Goal: Entertainment & Leisure: Consume media (video, audio)

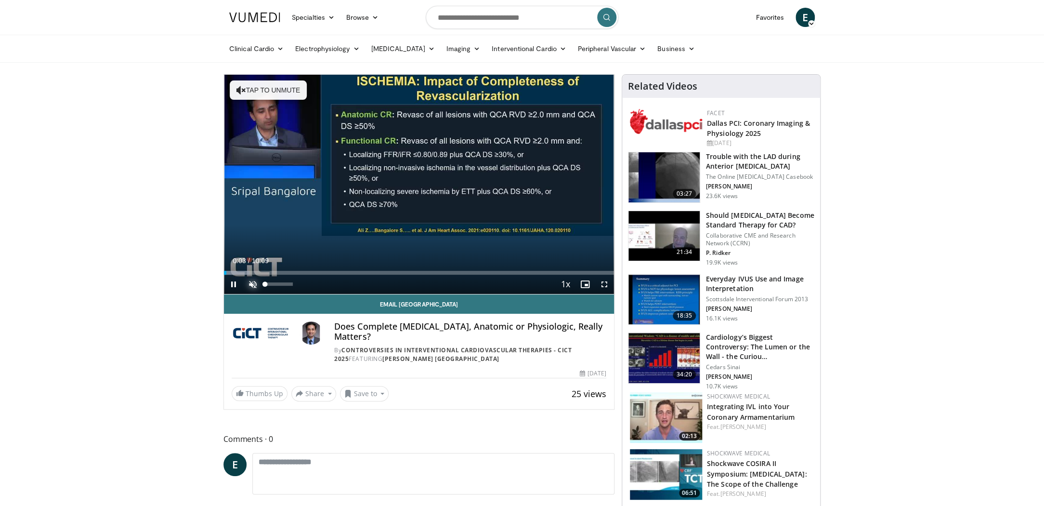
click at [253, 283] on span "Video Player" at bounding box center [252, 283] width 19 height 19
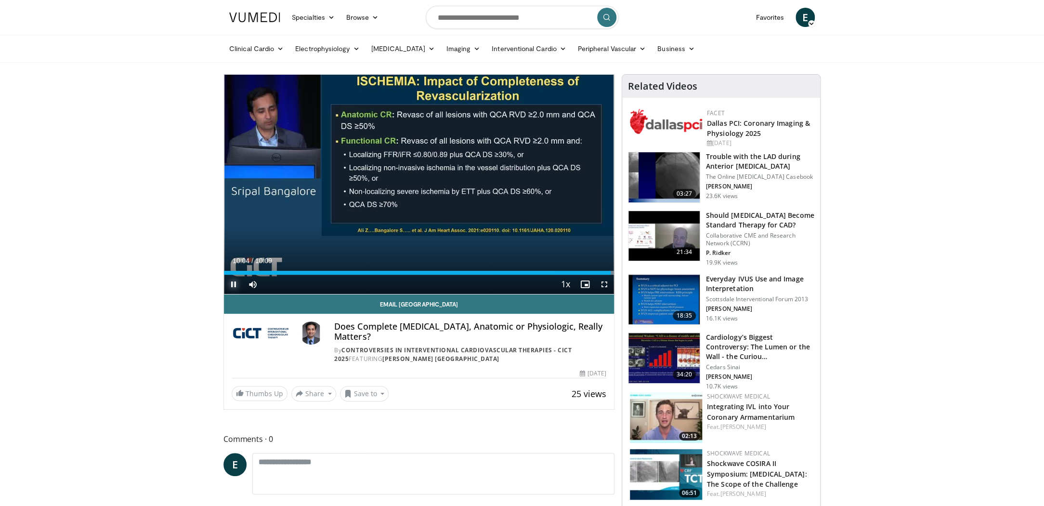
click at [233, 284] on span "Video Player" at bounding box center [233, 283] width 19 height 19
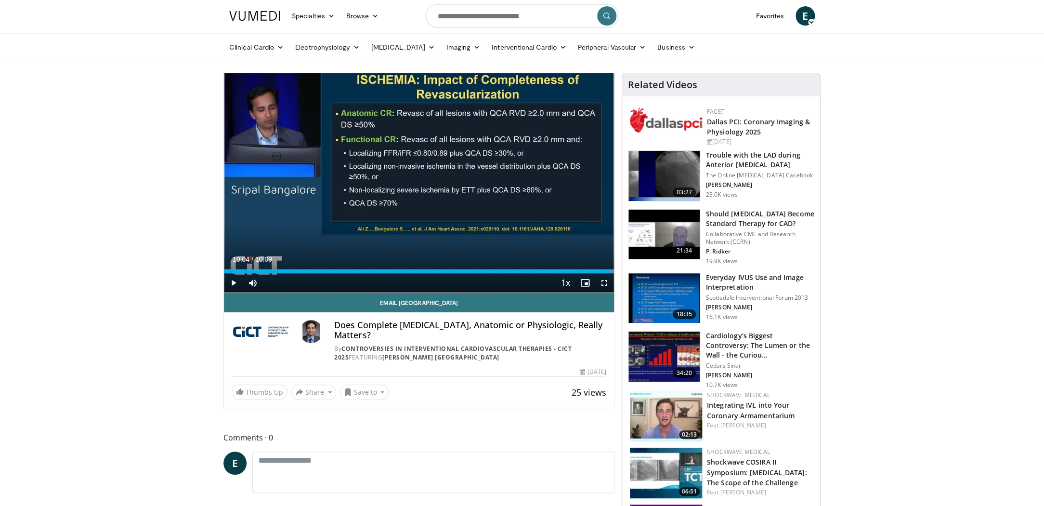
click at [670, 416] on img at bounding box center [666, 416] width 72 height 51
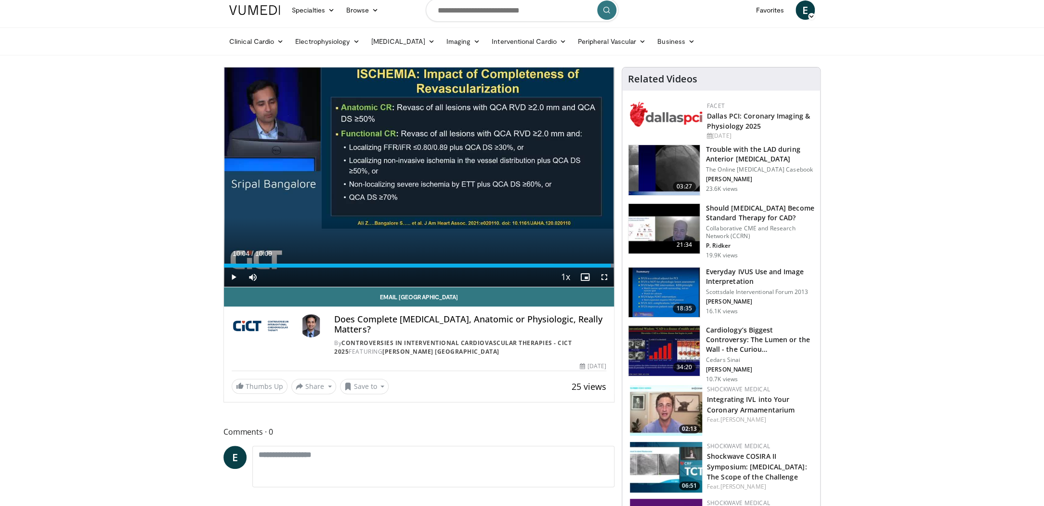
scroll to position [8, 0]
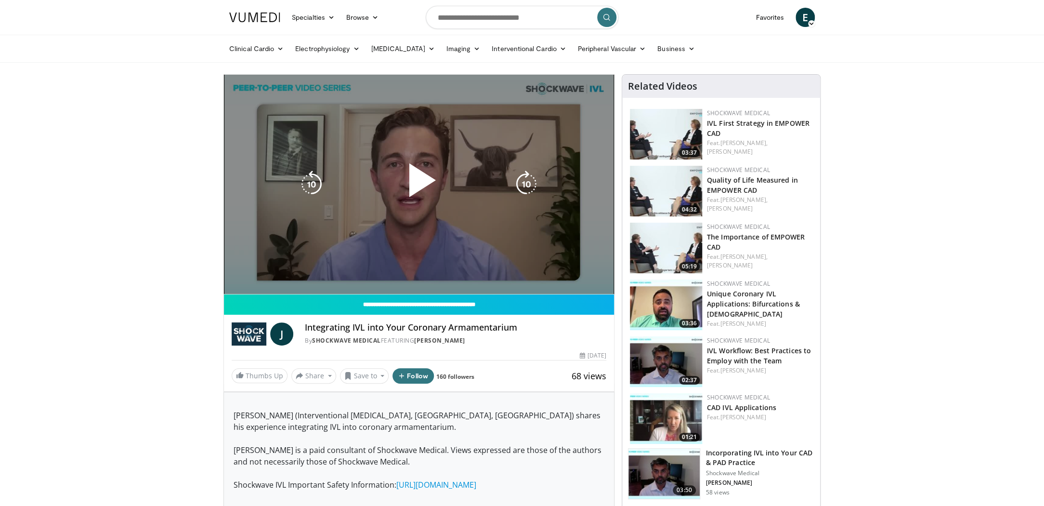
drag, startPoint x: 424, startPoint y: 183, endPoint x: 424, endPoint y: 190, distance: 6.7
click at [419, 184] on span "Video Player" at bounding box center [419, 184] width 0 height 0
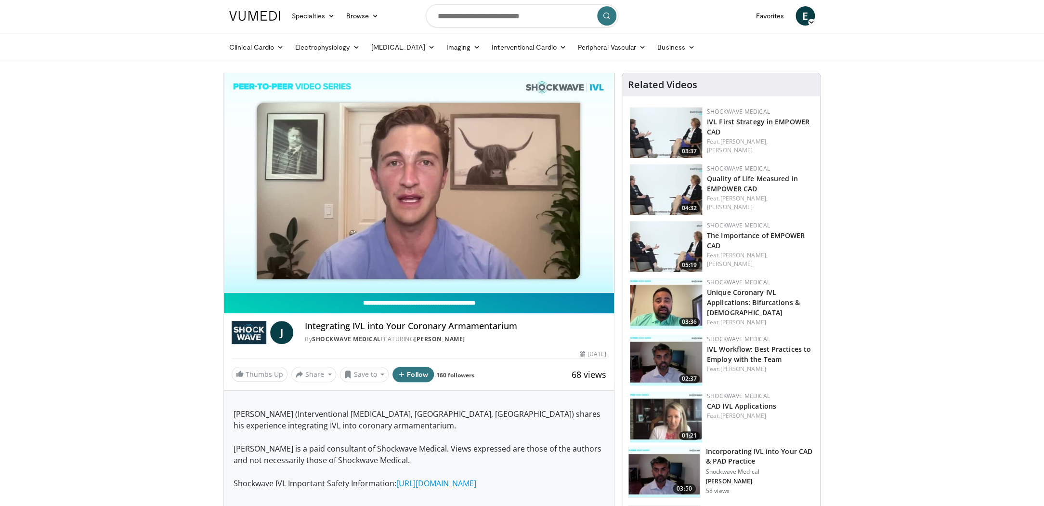
scroll to position [3, 0]
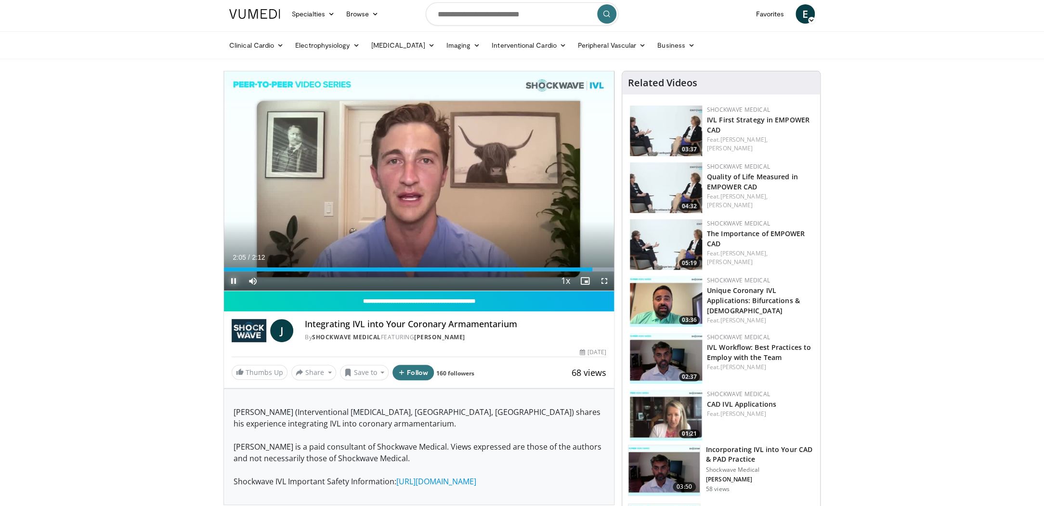
click at [228, 281] on span "Video Player" at bounding box center [233, 280] width 19 height 19
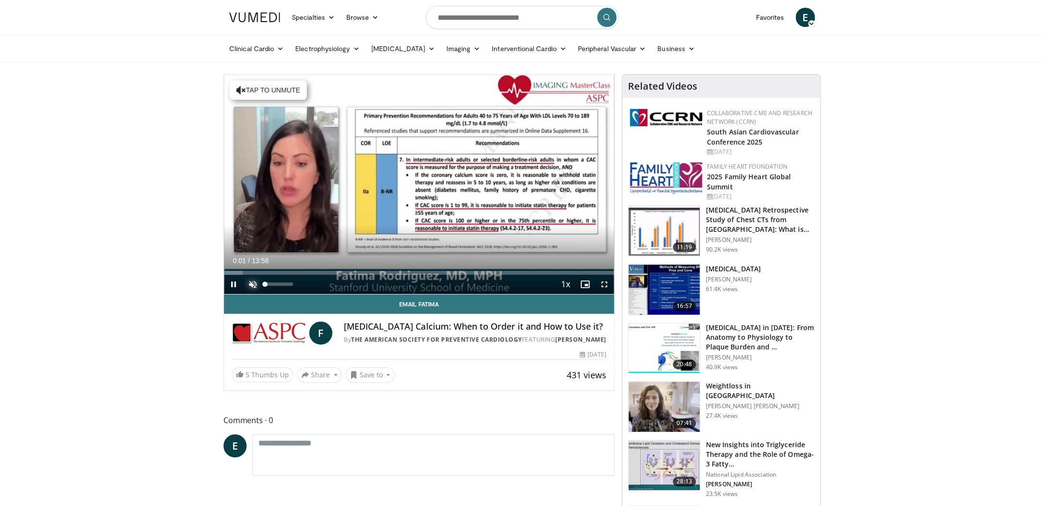
click at [251, 283] on span "Video Player" at bounding box center [252, 283] width 19 height 19
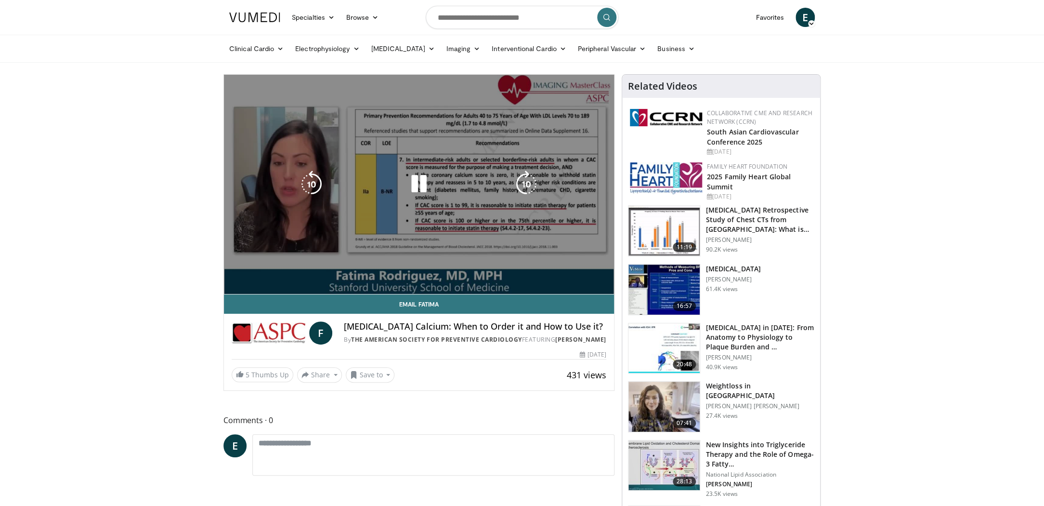
scroll to position [0, 0]
